Goal: Task Accomplishment & Management: Manage account settings

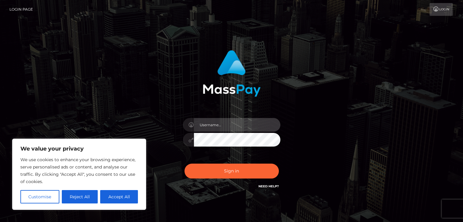
click at [207, 127] on input "text" at bounding box center [237, 125] width 86 height 14
type input "[EMAIL_ADDRESS][DOMAIN_NAME]"
click at [184, 164] on button "Sign in" at bounding box center [231, 171] width 94 height 15
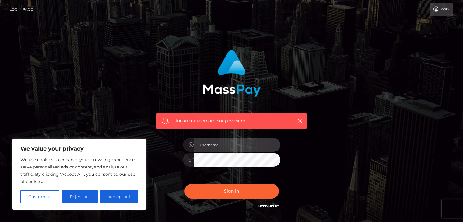
click at [223, 140] on input "text" at bounding box center [237, 145] width 86 height 14
type input "[EMAIL_ADDRESS][DOMAIN_NAME]"
click at [184, 184] on button "Sign in" at bounding box center [231, 191] width 94 height 15
click at [212, 150] on input "text" at bounding box center [237, 145] width 86 height 14
type input "annastanikova@seznam.cz"
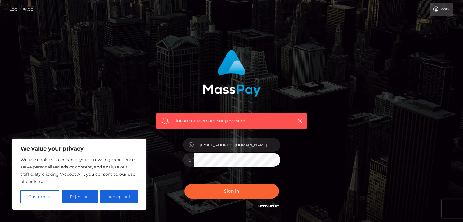
click at [184, 184] on button "Sign in" at bounding box center [231, 191] width 94 height 15
click at [220, 148] on input "text" at bounding box center [237, 145] width 86 height 14
type input "[EMAIL_ADDRESS][DOMAIN_NAME]"
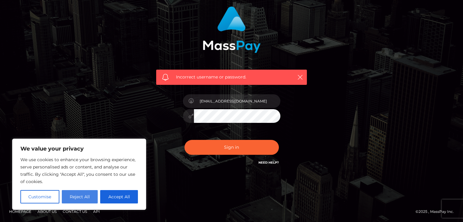
click at [78, 199] on button "Reject All" at bounding box center [80, 196] width 36 height 13
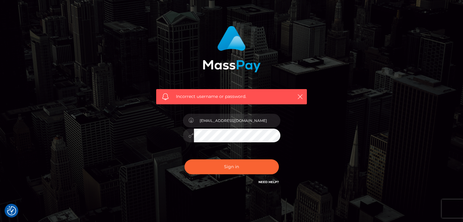
scroll to position [24, 0]
click at [268, 183] on link "Need Help?" at bounding box center [268, 182] width 20 height 4
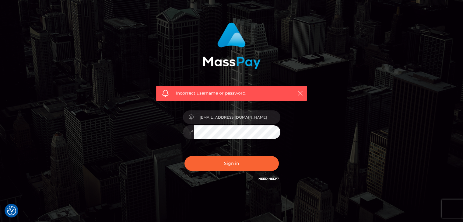
scroll to position [27, 0]
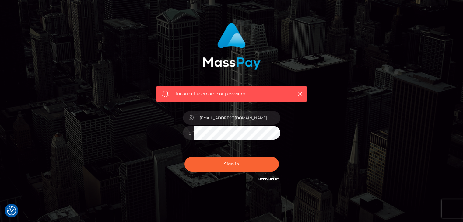
click at [211, 98] on div "Incorrect username or password." at bounding box center [231, 93] width 151 height 15
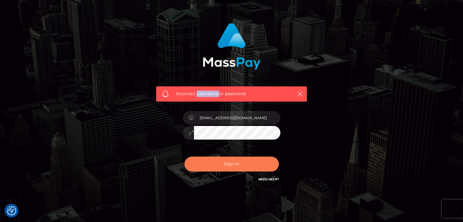
scroll to position [44, 0]
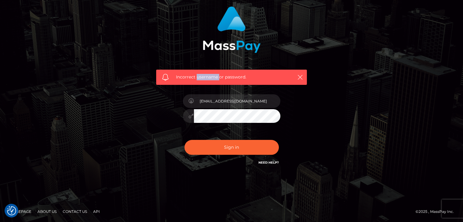
click at [267, 163] on link "Need Help?" at bounding box center [268, 163] width 20 height 4
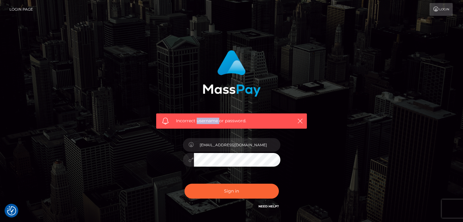
click at [228, 79] on img at bounding box center [232, 73] width 58 height 47
click at [29, 7] on link "Login Page" at bounding box center [20, 9] width 23 height 13
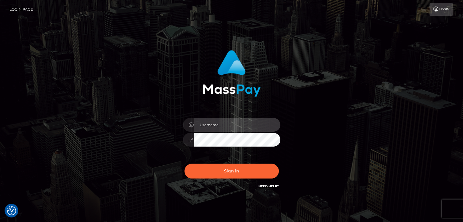
click at [205, 122] on input "text" at bounding box center [237, 125] width 86 height 14
type input "rstanik@seznam.cz"
click at [184, 164] on button "Sign in" at bounding box center [231, 171] width 94 height 15
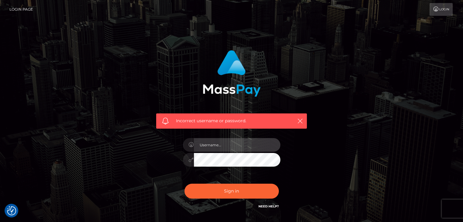
drag, startPoint x: 0, startPoint y: 0, endPoint x: 237, endPoint y: 141, distance: 276.0
click at [237, 141] on input "text" at bounding box center [237, 145] width 86 height 14
type input "rstanik@seznam.cz"
click at [184, 184] on button "Sign in" at bounding box center [231, 191] width 94 height 15
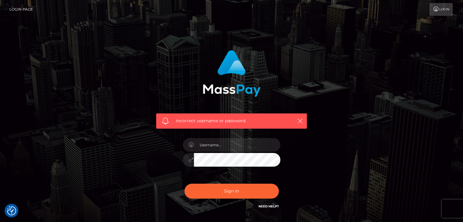
click at [264, 205] on link "Need Help?" at bounding box center [268, 207] width 20 height 4
click at [442, 9] on link "Login" at bounding box center [440, 9] width 23 height 13
